Goal: Find specific page/section: Find specific page/section

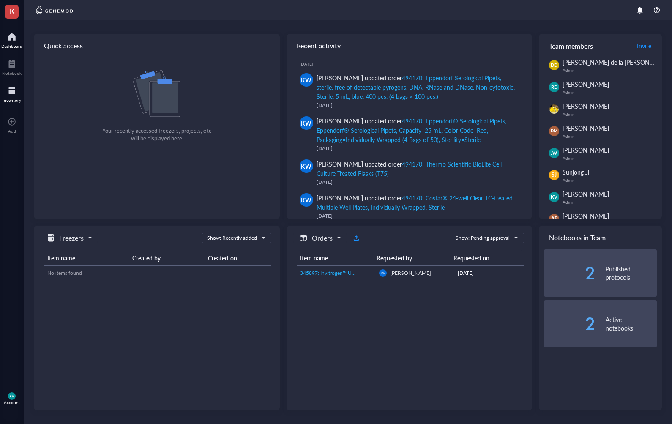
click at [13, 85] on div at bounding box center [12, 91] width 19 height 14
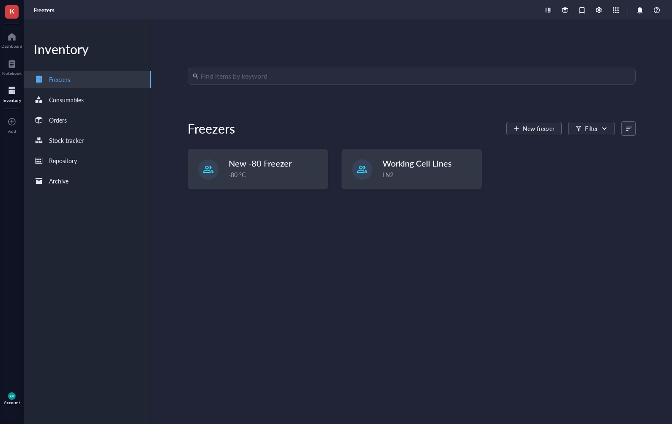
click at [241, 76] on input "search" at bounding box center [415, 76] width 430 height 16
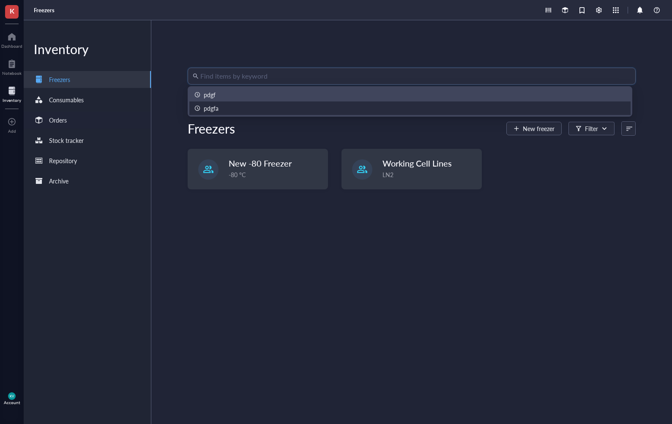
click at [115, 123] on div "Orders" at bounding box center [87, 120] width 127 height 17
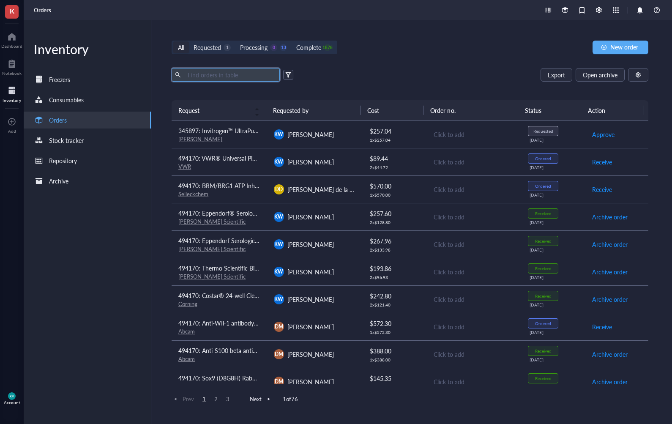
click at [228, 79] on input "text" at bounding box center [230, 74] width 92 height 13
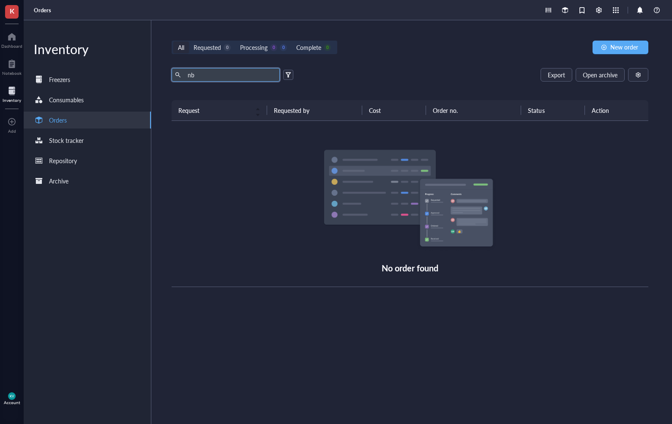
type input "n"
type input "f"
type input "histogel"
click at [18, 398] on div "KV Account" at bounding box center [12, 399] width 24 height 24
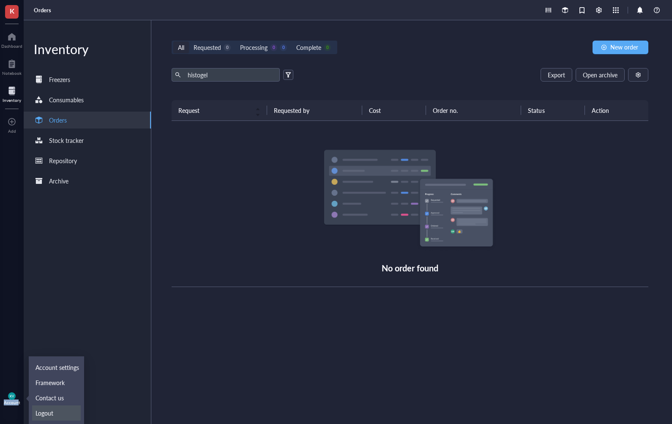
click at [57, 414] on link "Logout" at bounding box center [56, 412] width 49 height 15
